Goal: Task Accomplishment & Management: Manage account settings

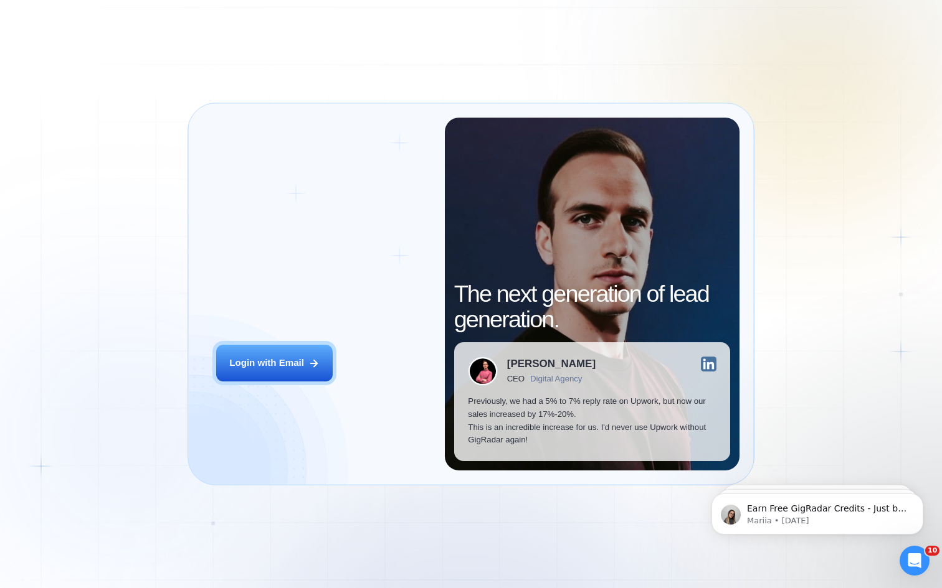
click at [841, 318] on div "Login ‍ Welcome to GigRadar. AI Business Manager for Agencies Login with Email …" at bounding box center [471, 294] width 942 height 588
